Goal: Find specific page/section: Find specific page/section

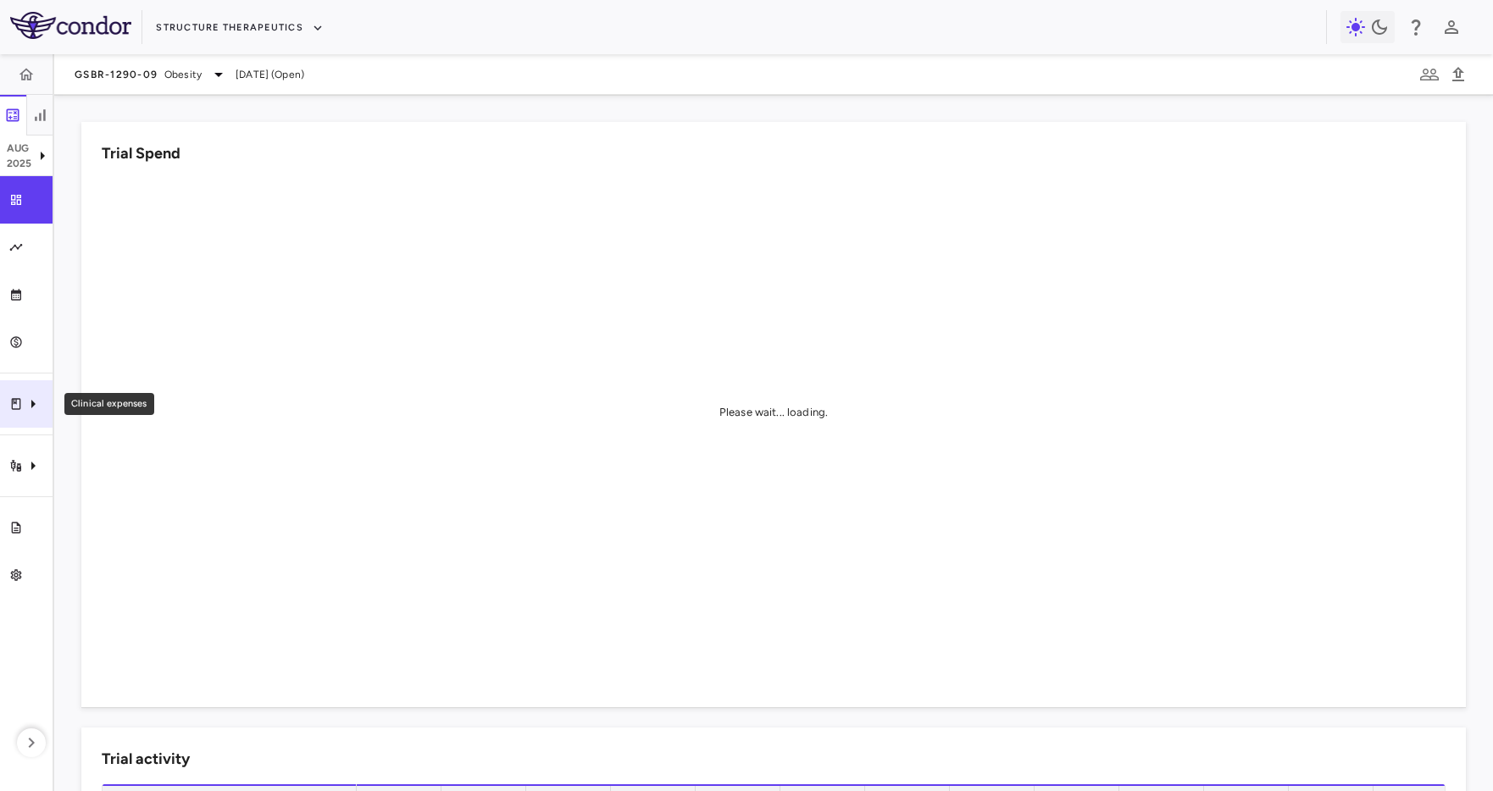
click at [33, 389] on div "Clinical expenses" at bounding box center [26, 403] width 53 height 47
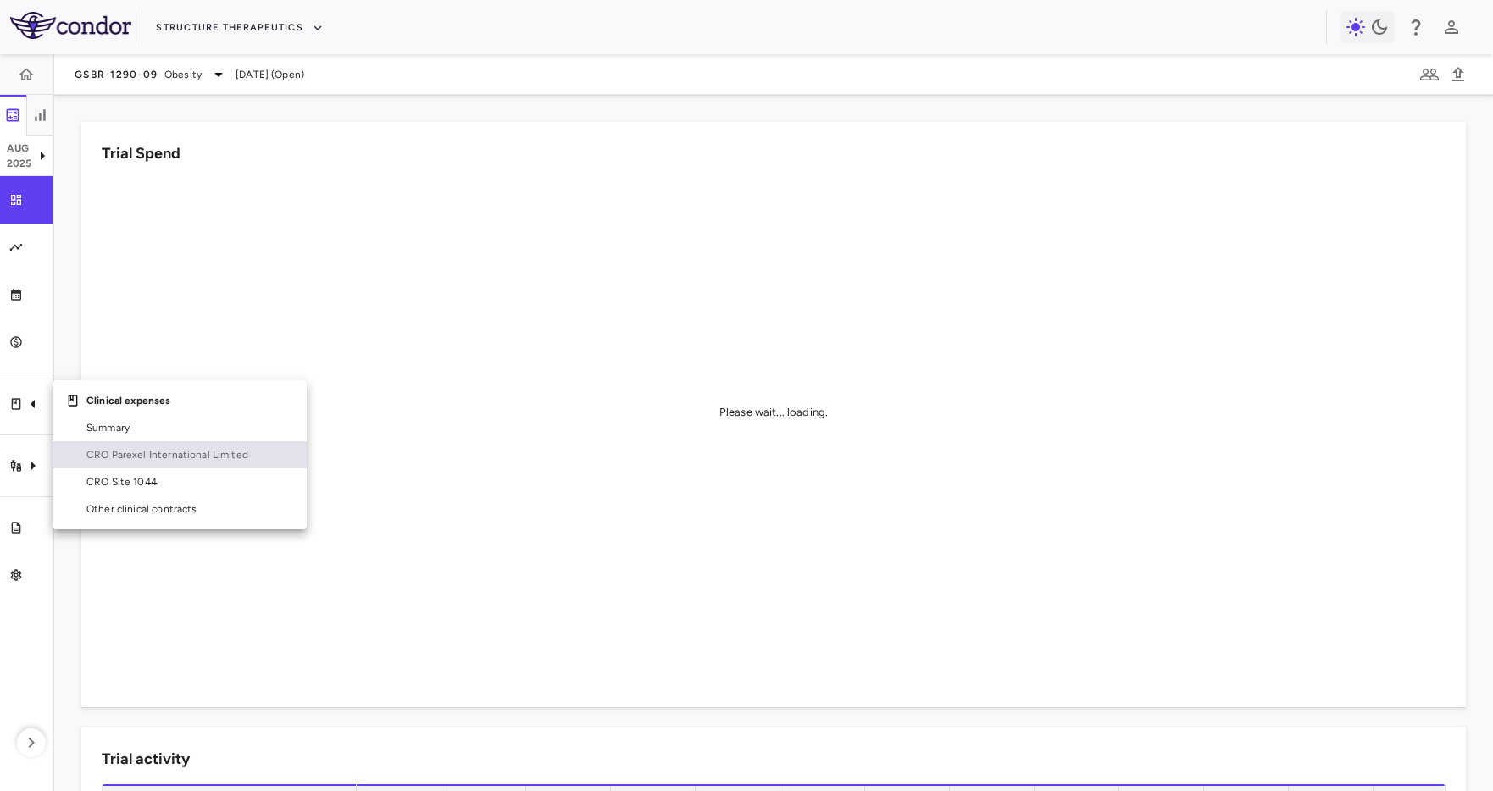
click at [177, 453] on span "CRO Parexel International Limited" at bounding box center [189, 454] width 207 height 15
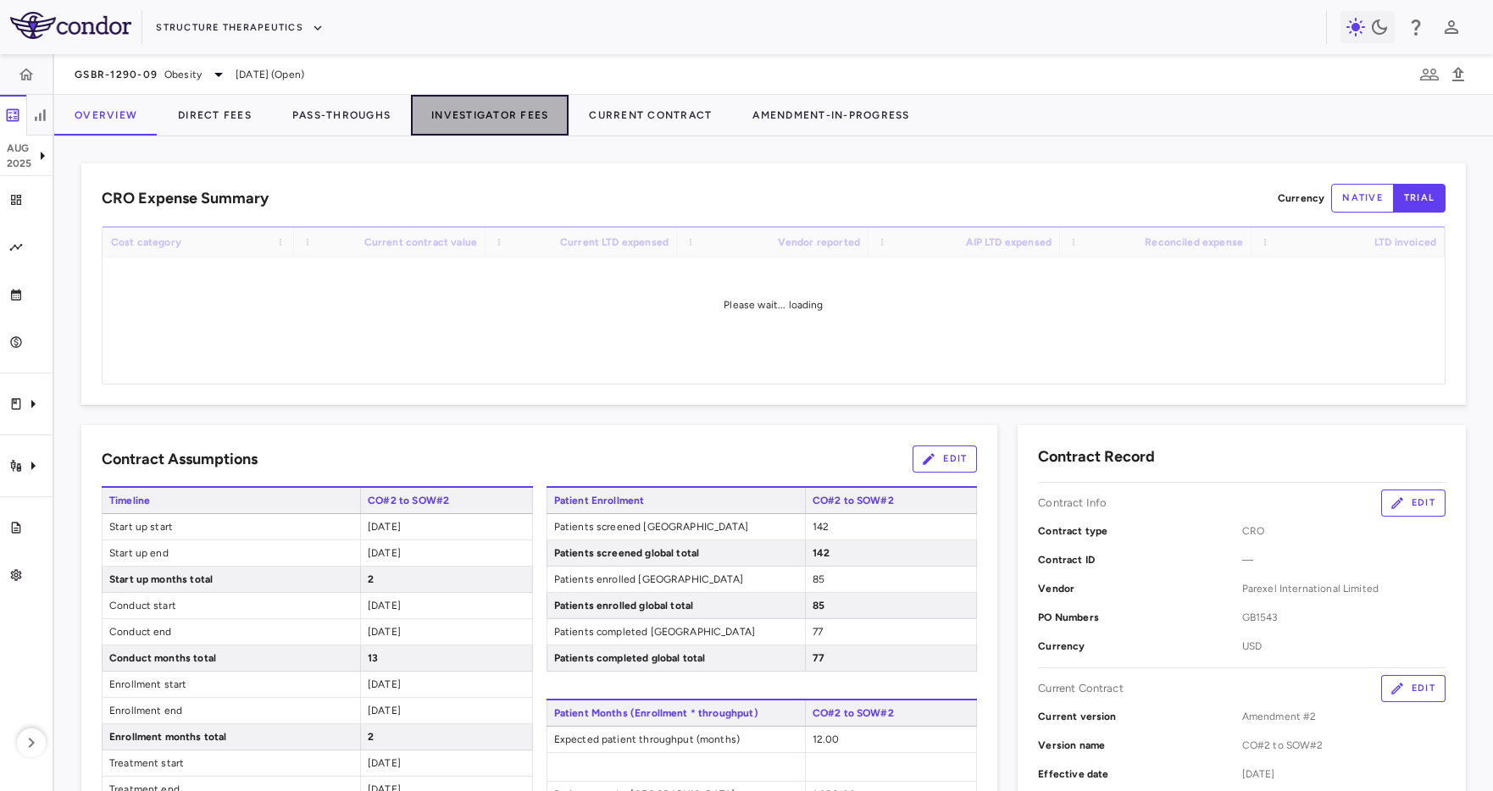
click at [489, 111] on button "Investigator Fees" at bounding box center [490, 115] width 158 height 41
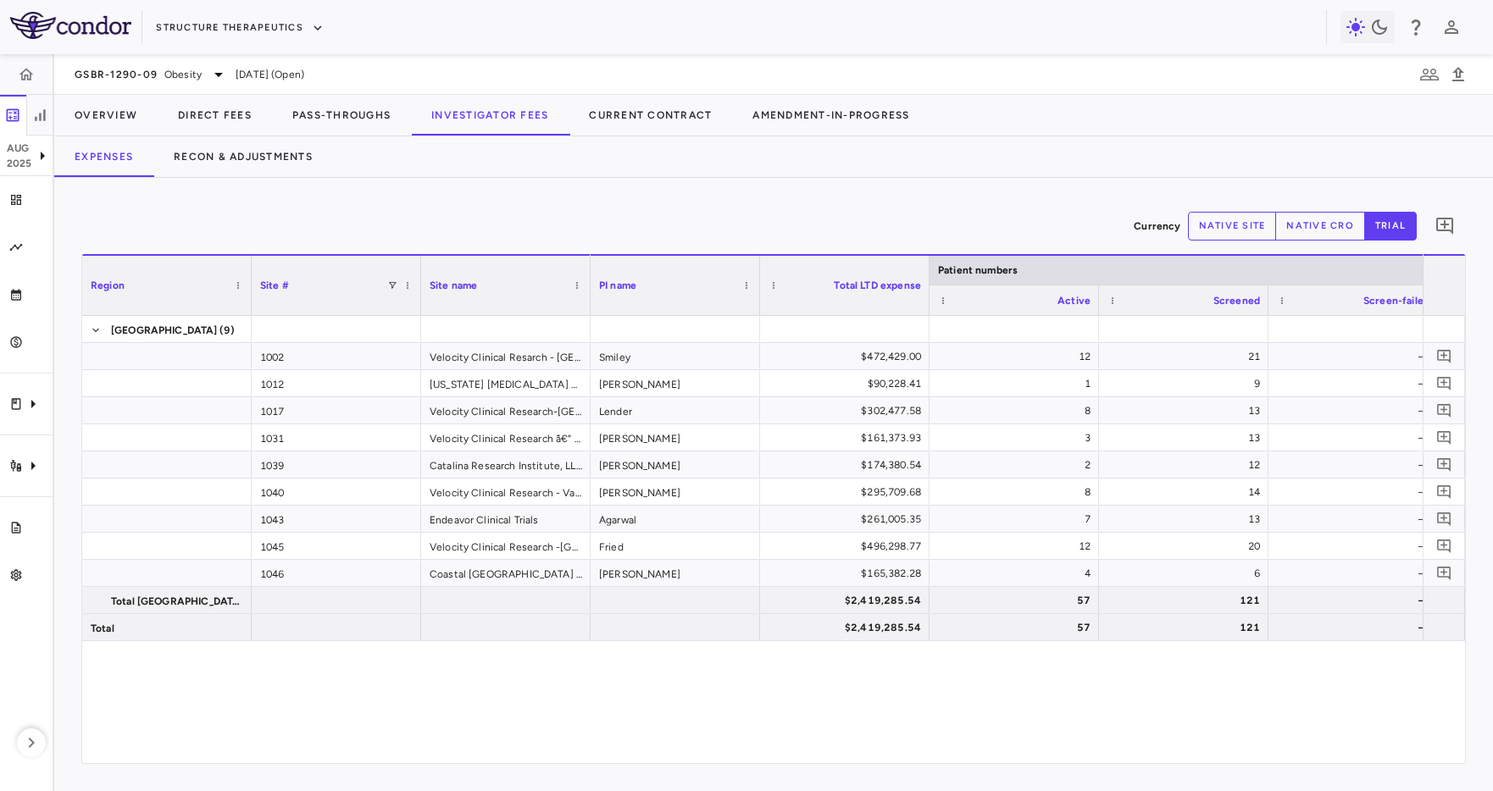
drag, startPoint x: 751, startPoint y: 36, endPoint x: 1386, endPoint y: 87, distance: 637.5
click at [765, 39] on div "Structure Therapeutics" at bounding box center [741, 28] width 1170 height 28
click at [1047, 169] on div "Expenses Recon & Adjustments" at bounding box center [773, 156] width 1439 height 41
